Goal: Complete application form: Complete application form

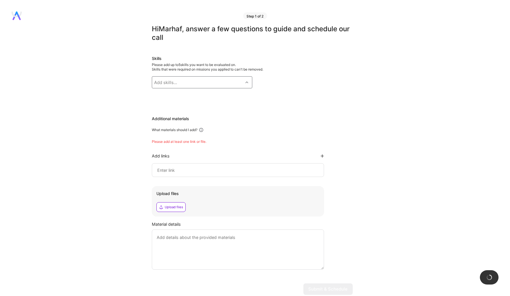
click at [189, 82] on div "Add skills..." at bounding box center [197, 82] width 91 height 11
checkbox input "true"
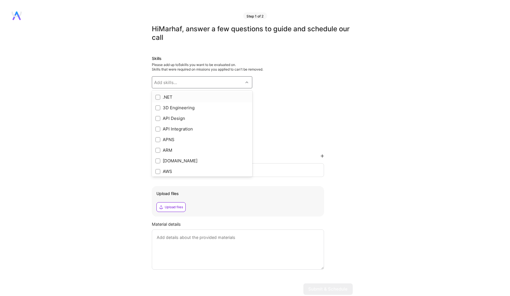
checkbox input "true"
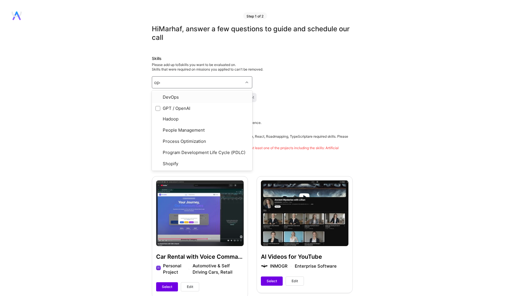
type input "open"
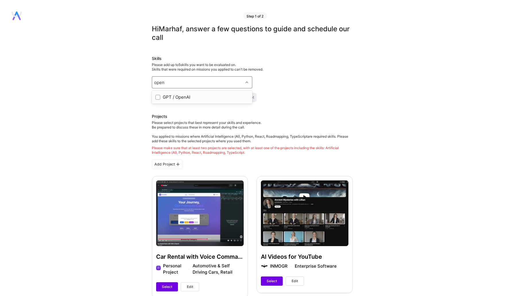
click at [173, 100] on div "GPT / OpenAI" at bounding box center [202, 97] width 94 height 6
checkbox input "true"
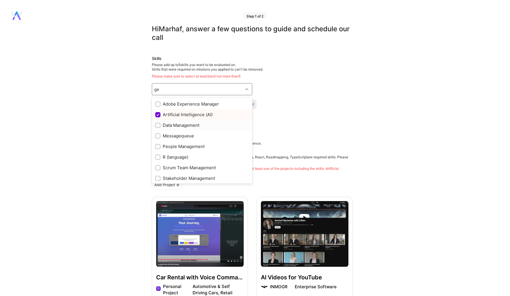
type input "g"
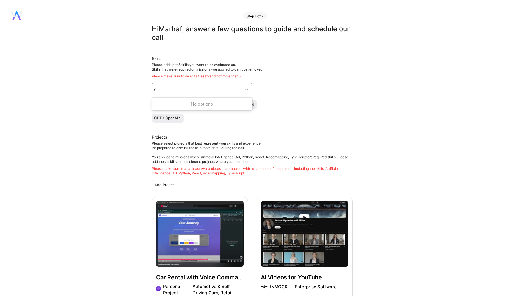
type input "c"
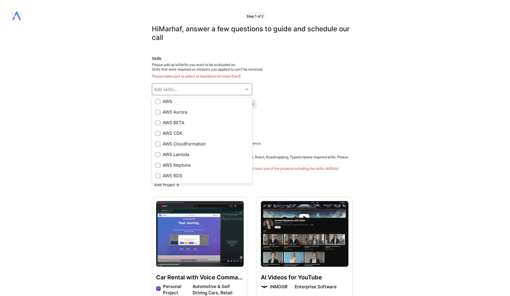
scroll to position [77, 0]
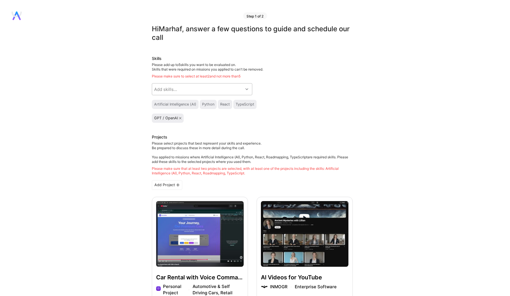
click at [189, 90] on div "Add skills..." at bounding box center [197, 89] width 91 height 11
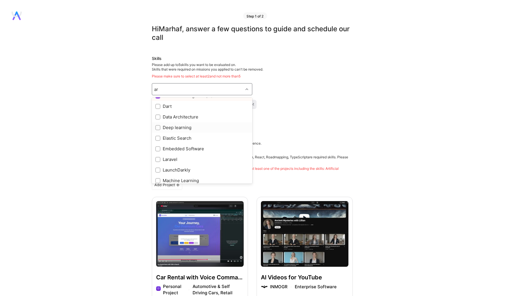
scroll to position [182, 0]
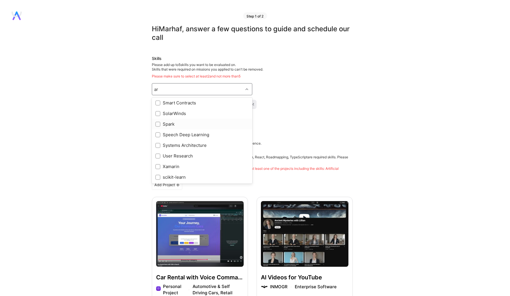
type input "a"
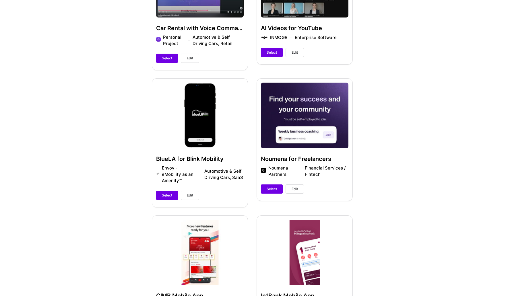
scroll to position [177, 0]
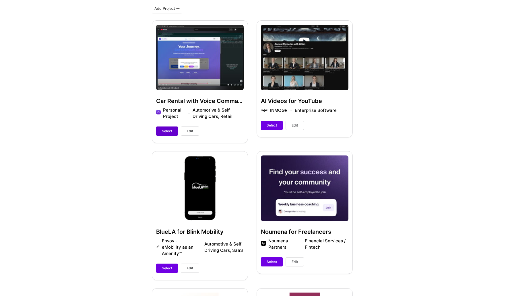
click at [165, 129] on span "Select" at bounding box center [167, 131] width 10 height 5
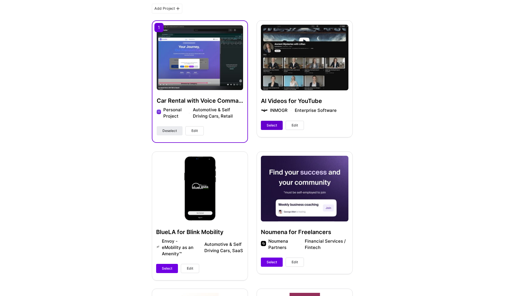
click at [270, 126] on span "Select" at bounding box center [272, 125] width 10 height 5
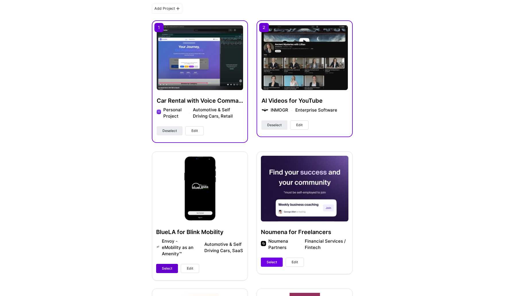
click at [159, 266] on button "Select" at bounding box center [167, 268] width 22 height 9
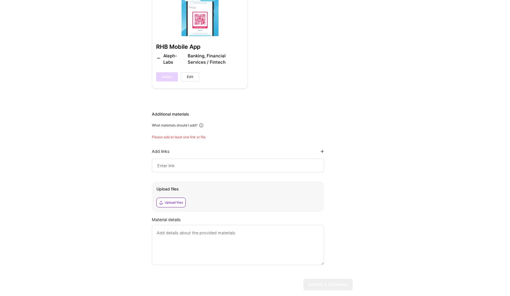
scroll to position [648, 0]
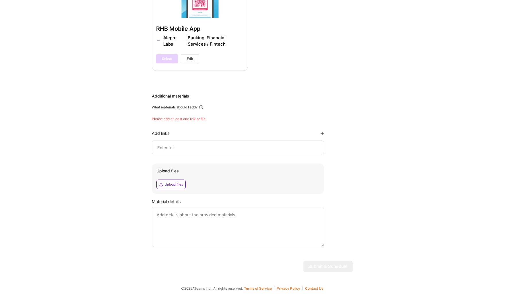
click at [198, 147] on input at bounding box center [238, 147] width 163 height 7
